Goal: Navigation & Orientation: Find specific page/section

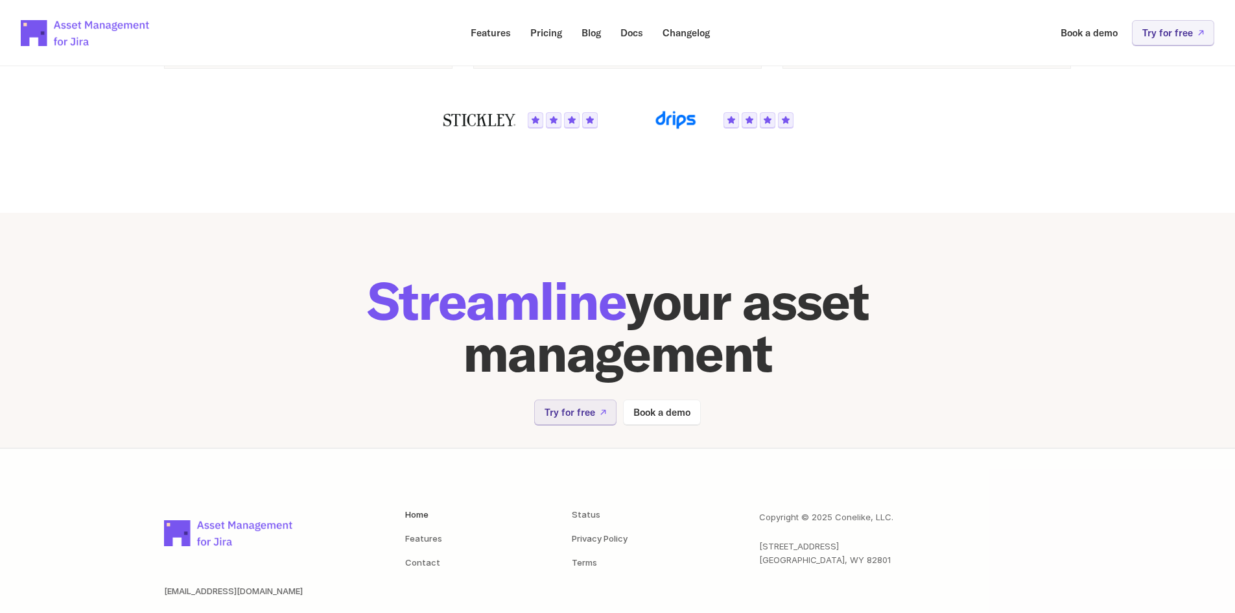
scroll to position [2555, 0]
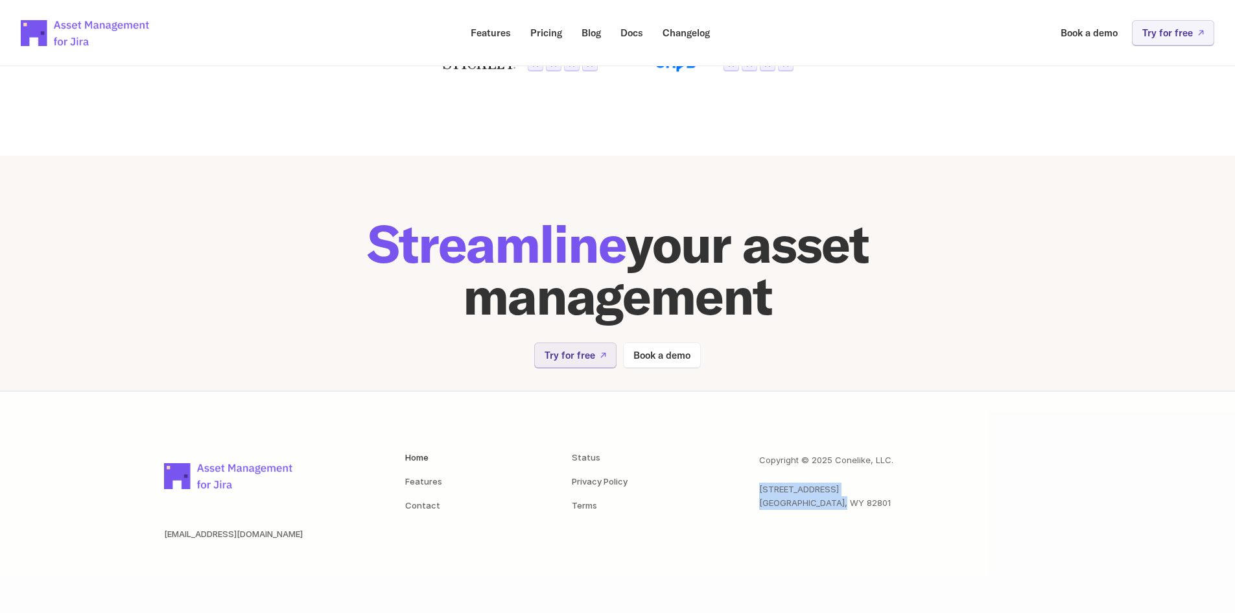
drag, startPoint x: 852, startPoint y: 503, endPoint x: 749, endPoint y: 493, distance: 103.5
click at [749, 493] on div "Home Features Contact Status Privacy Policy Terms Copyright © 2025 Conelike, LL…" at bounding box center [738, 520] width 666 height 134
copy p "[STREET_ADDRESS]"
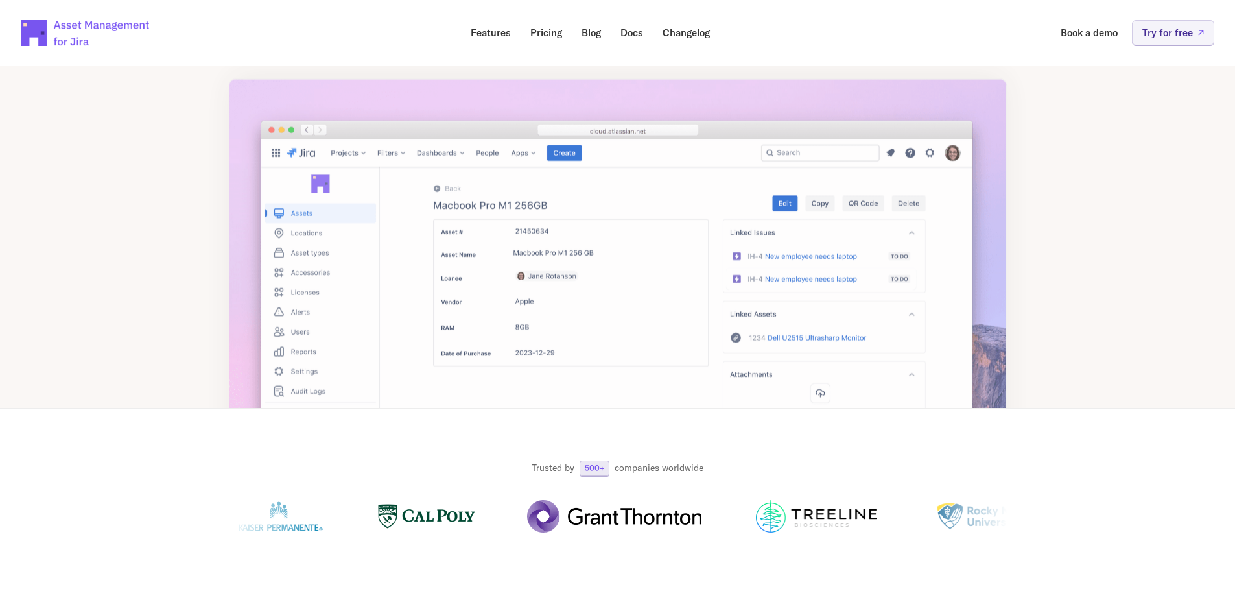
scroll to position [0, 0]
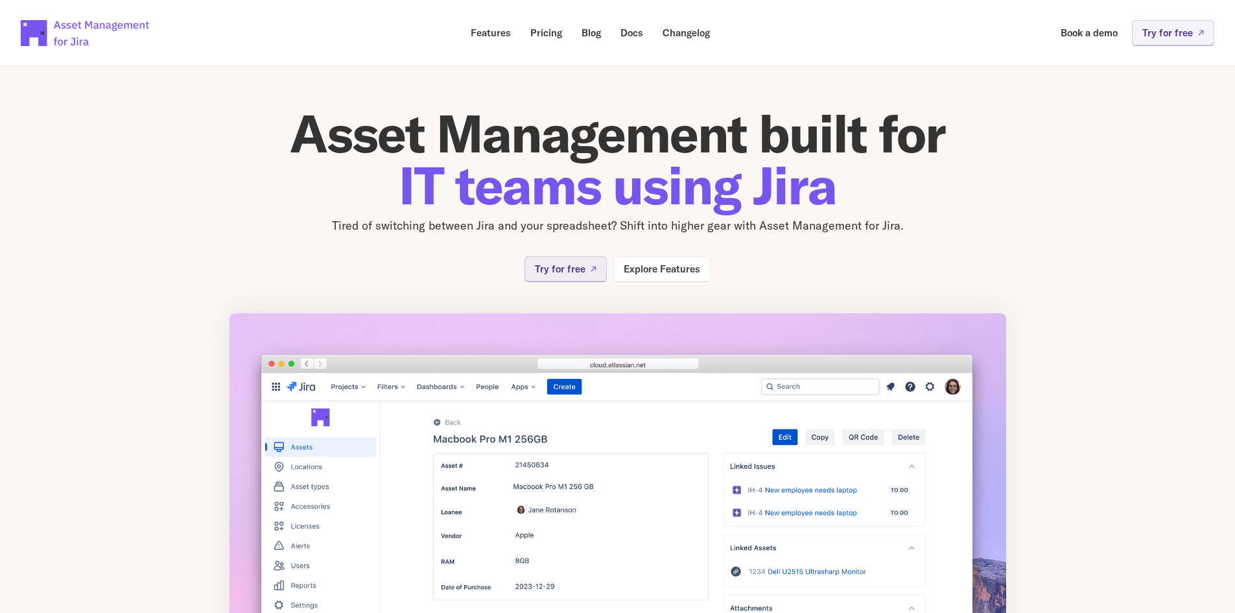
drag, startPoint x: 1231, startPoint y: 53, endPoint x: 1236, endPoint y: 69, distance: 16.2
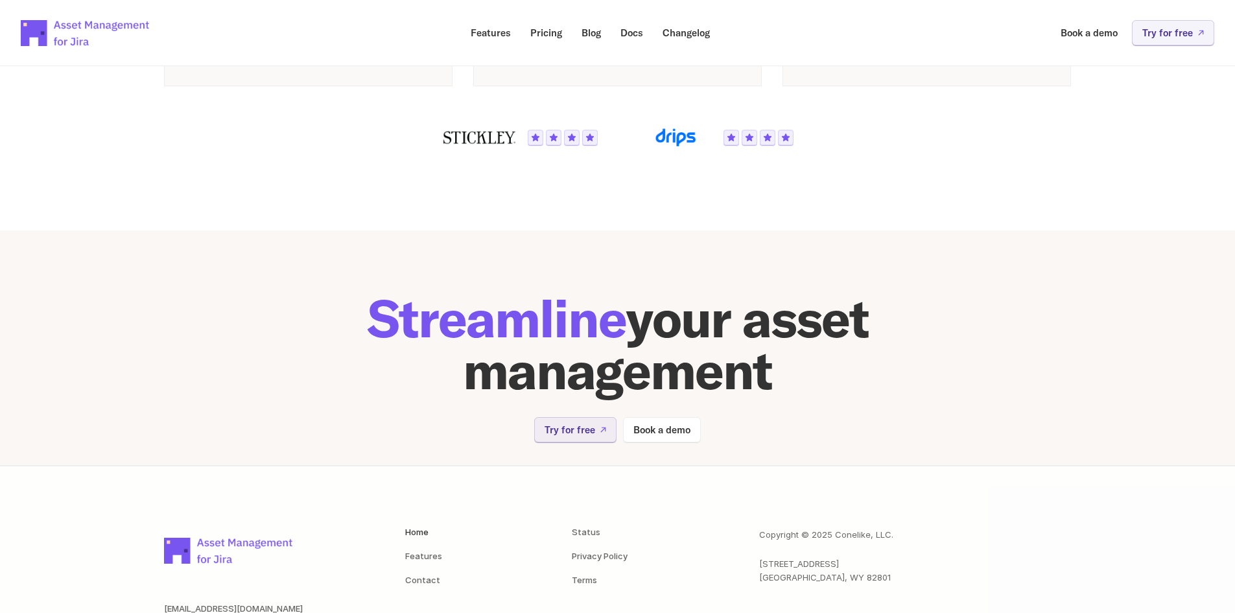
scroll to position [2555, 0]
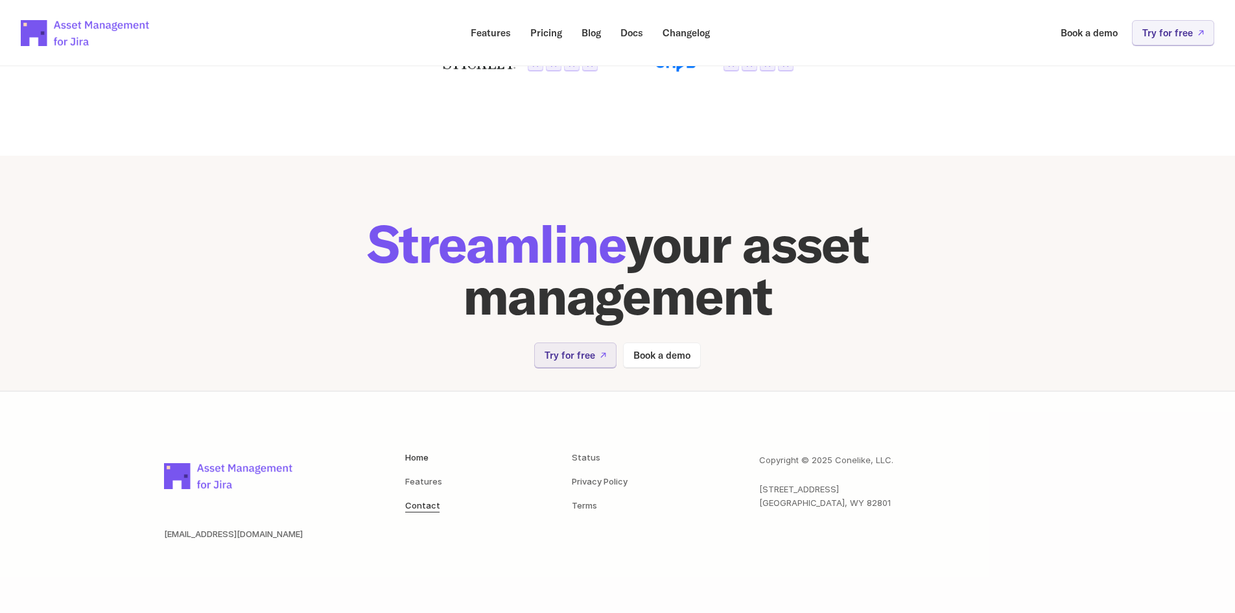
click at [424, 501] on link "Contact" at bounding box center [422, 505] width 35 height 10
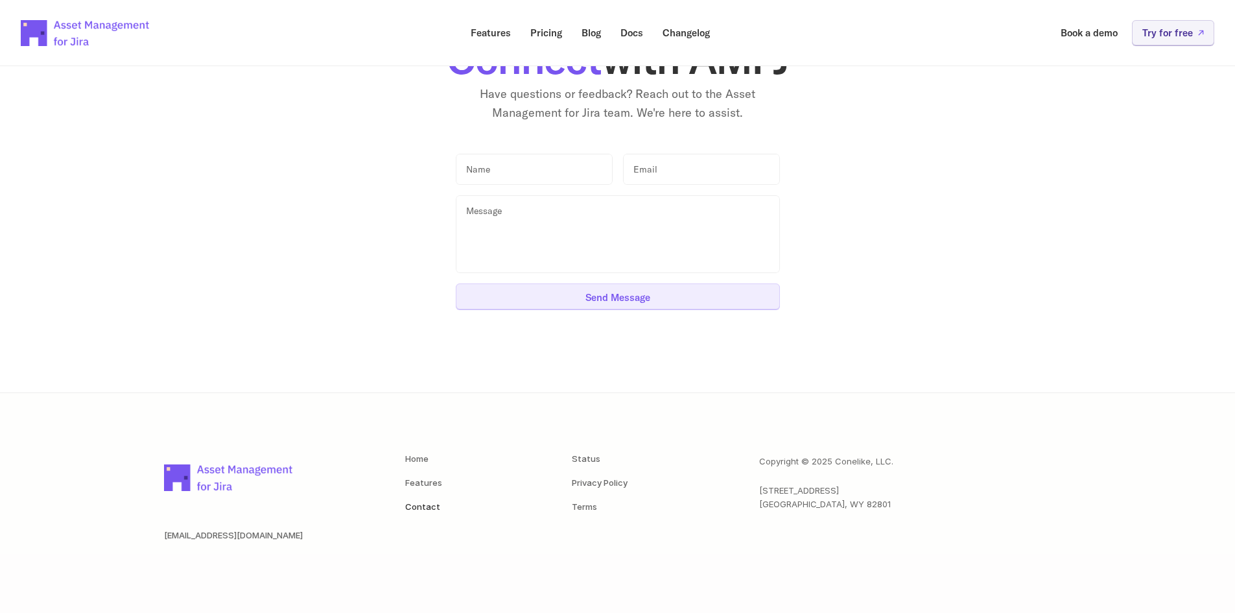
scroll to position [107, 0]
click at [413, 458] on link "Home" at bounding box center [416, 457] width 23 height 10
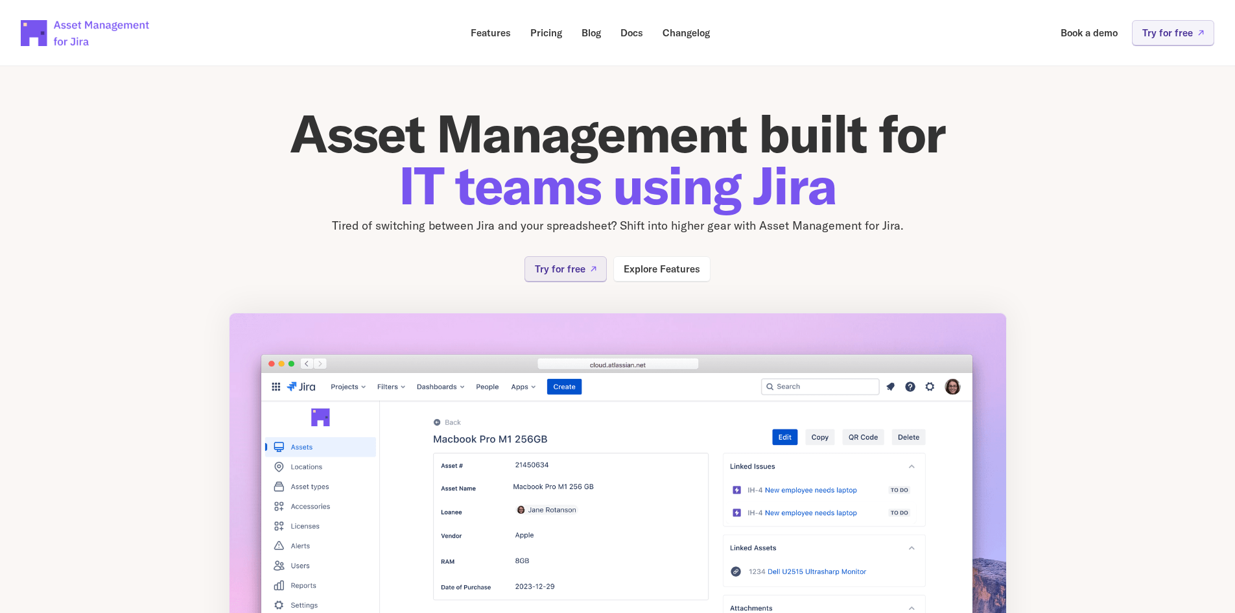
drag, startPoint x: 289, startPoint y: 120, endPoint x: 963, endPoint y: 139, distance: 673.9
click at [963, 139] on h1 "Asset Management built for IT teams using Jira" at bounding box center [618, 160] width 778 height 104
copy h1 "Asset Management built for"
